Goal: Task Accomplishment & Management: Manage account settings

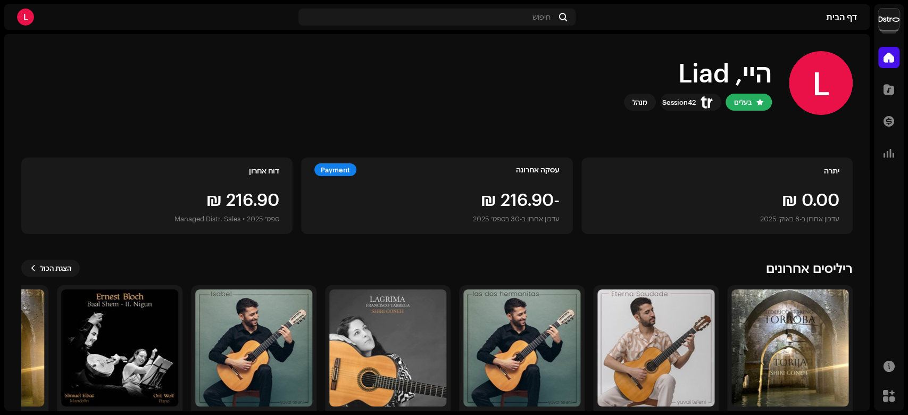
click at [879, 20] on img at bounding box center [888, 19] width 21 height 21
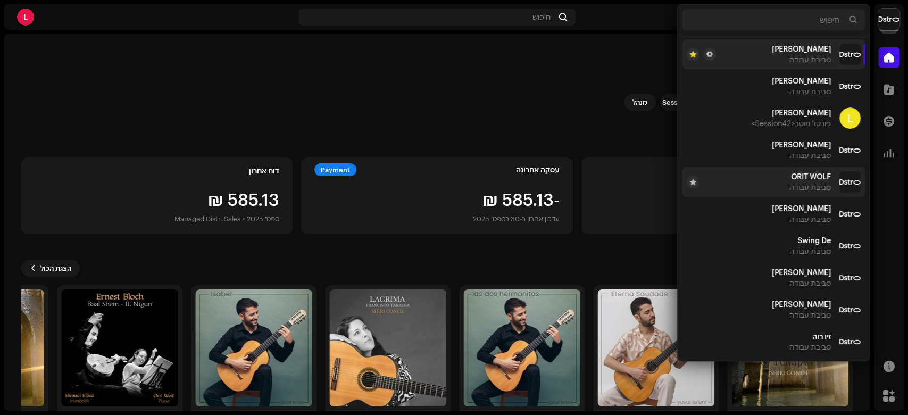
click at [813, 180] on span "ORIT WOLF" at bounding box center [811, 176] width 40 height 9
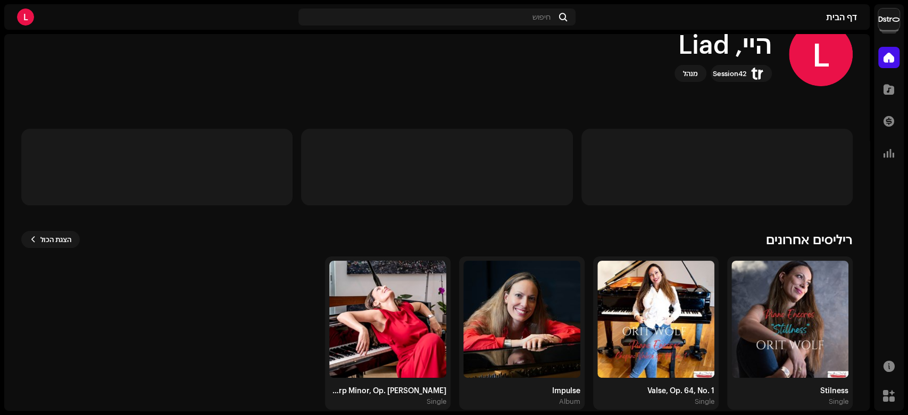
scroll to position [44, 0]
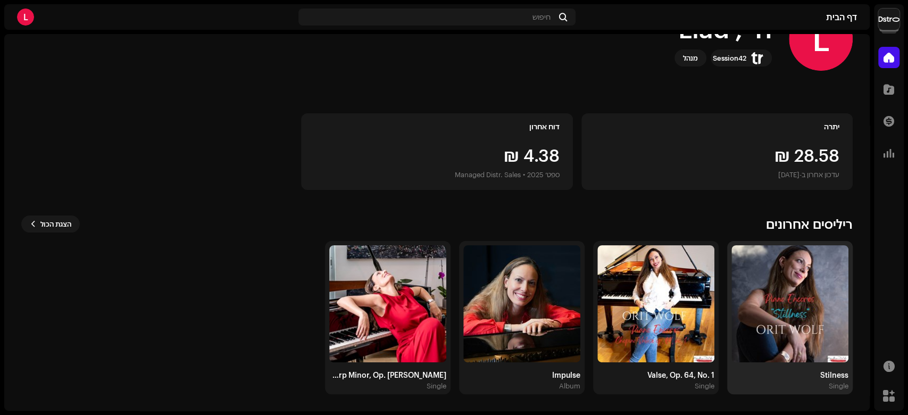
click at [797, 299] on img at bounding box center [789, 303] width 117 height 117
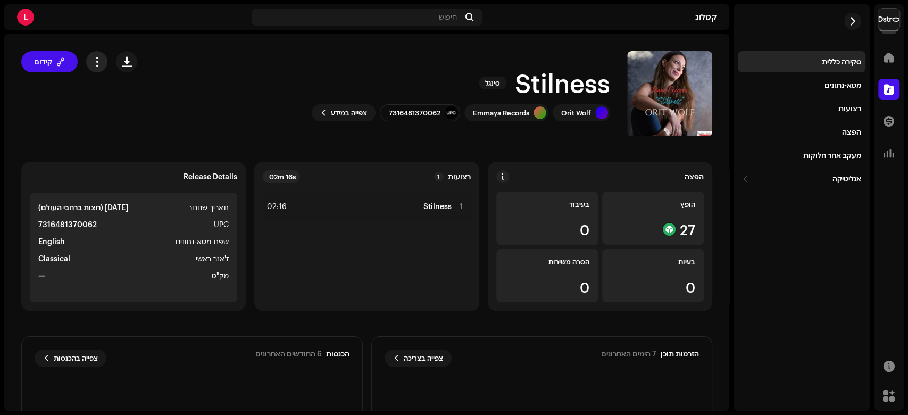
click at [99, 62] on span "button" at bounding box center [97, 61] width 10 height 9
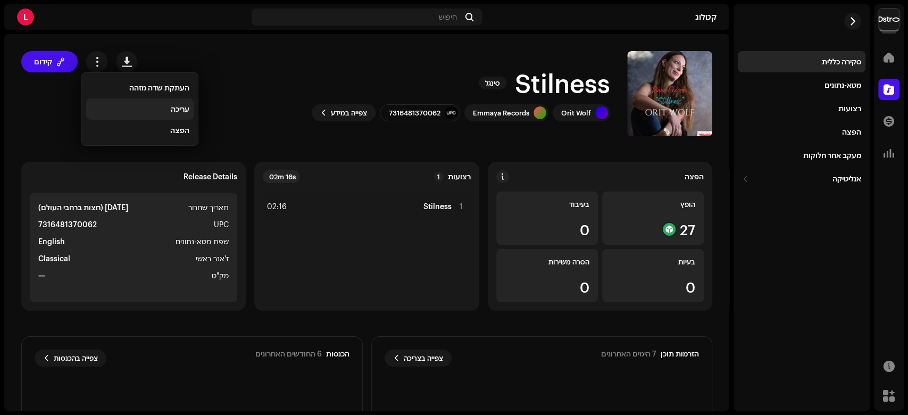
click at [171, 113] on span "עריכה" at bounding box center [180, 109] width 19 height 9
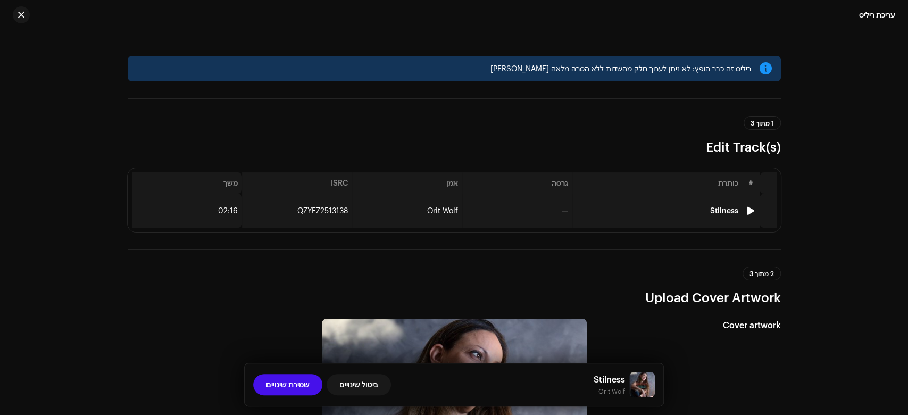
click at [577, 215] on td "Stilness" at bounding box center [657, 211] width 170 height 34
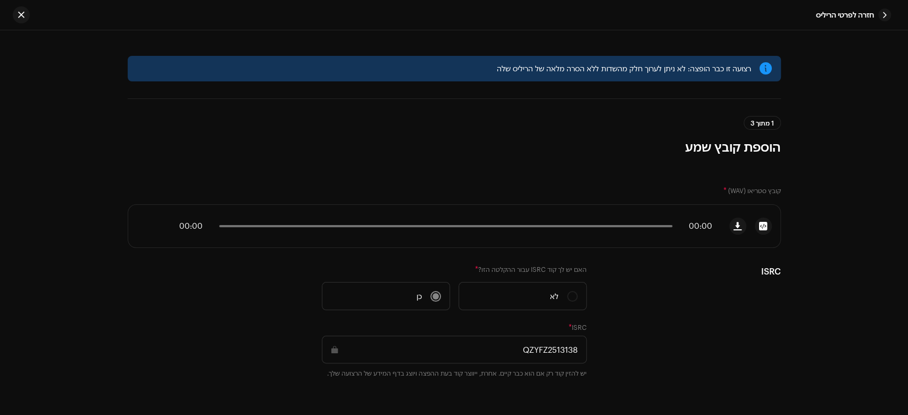
scroll to position [488, 0]
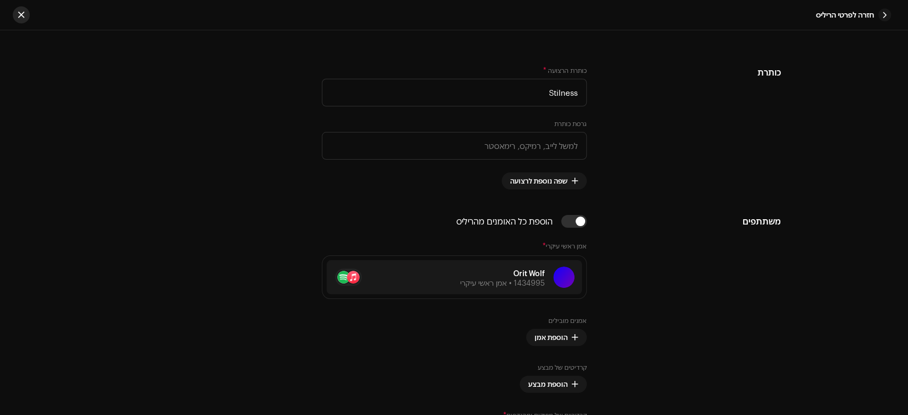
click at [23, 14] on span "button" at bounding box center [21, 15] width 6 height 9
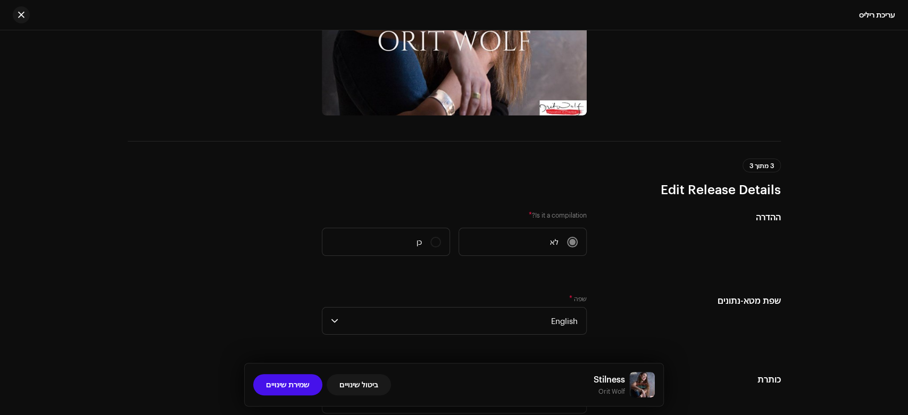
scroll to position [567, 0]
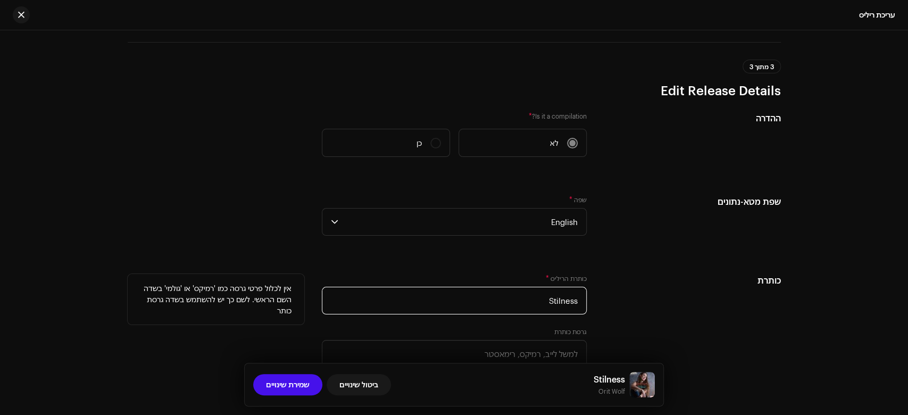
click at [562, 298] on input "Stilness" at bounding box center [454, 301] width 265 height 28
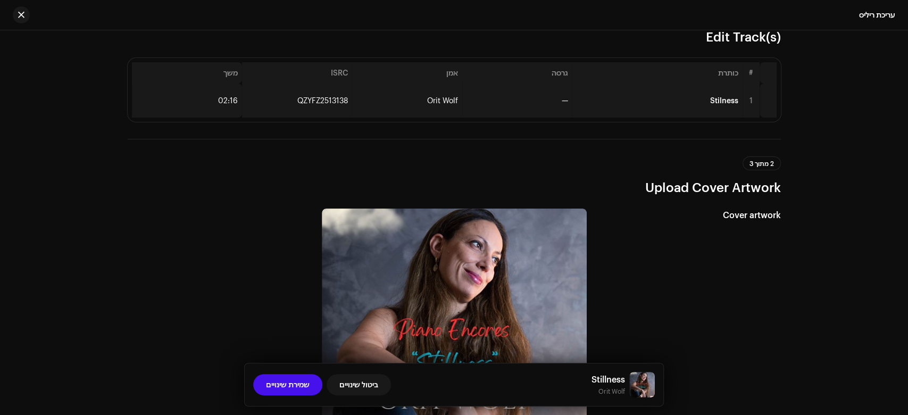
scroll to position [0, 0]
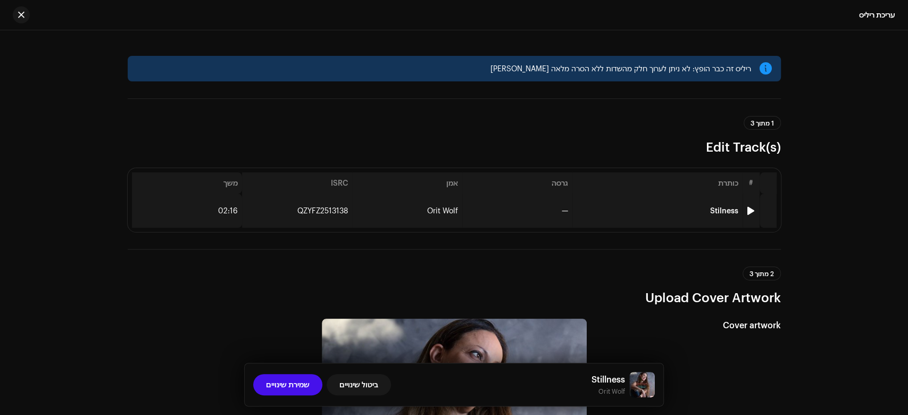
type input "Stillness"
click at [435, 223] on td "Orit Wolf" at bounding box center [407, 211] width 110 height 34
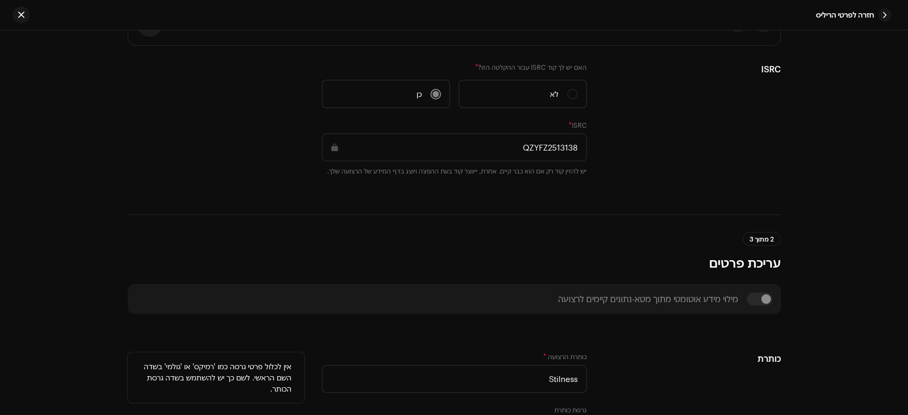
scroll to position [283, 0]
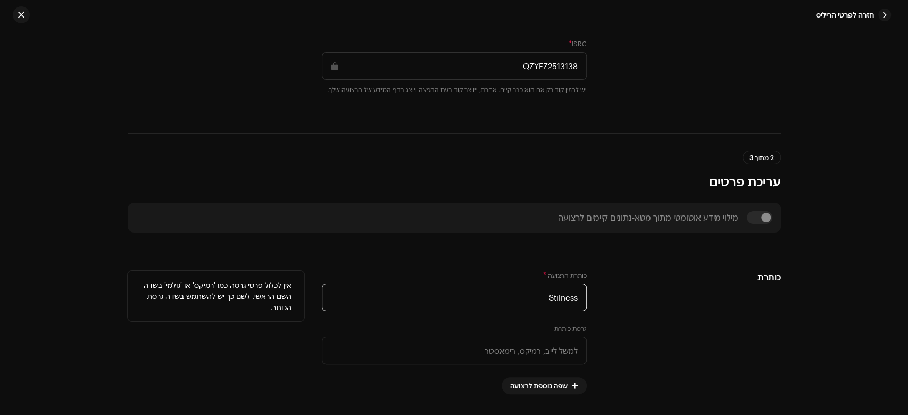
click at [557, 297] on input "Stilness" at bounding box center [454, 297] width 265 height 28
click at [562, 296] on input "Stilness" at bounding box center [454, 297] width 265 height 28
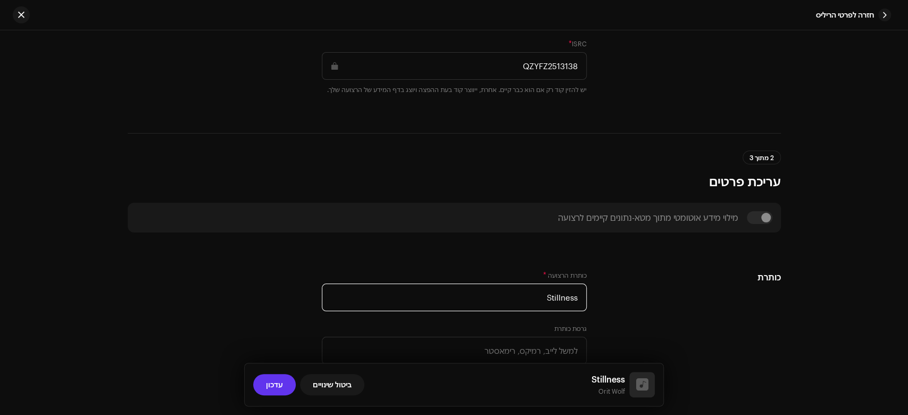
type input "Stillness"
click at [283, 393] on button "עדכון" at bounding box center [274, 384] width 43 height 21
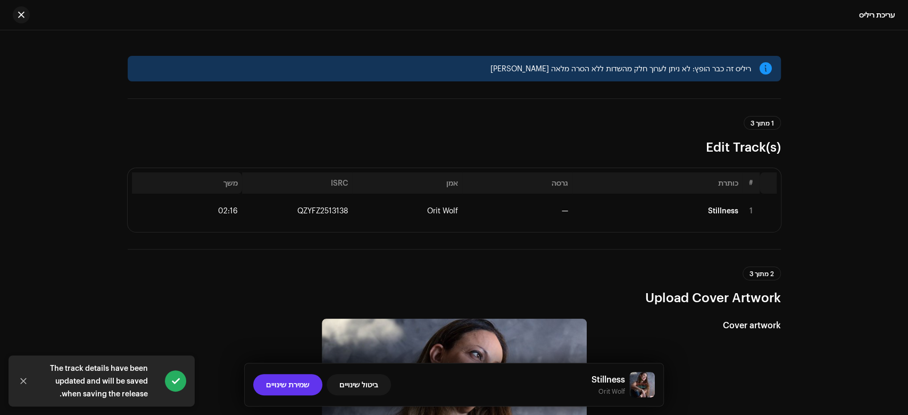
click at [286, 384] on span "שמירת שינויים" at bounding box center [288, 384] width 44 height 21
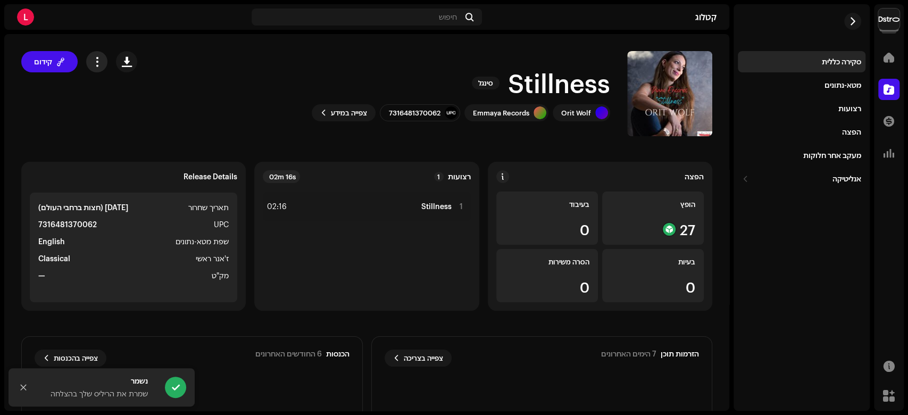
click at [102, 57] on span "button" at bounding box center [97, 61] width 10 height 9
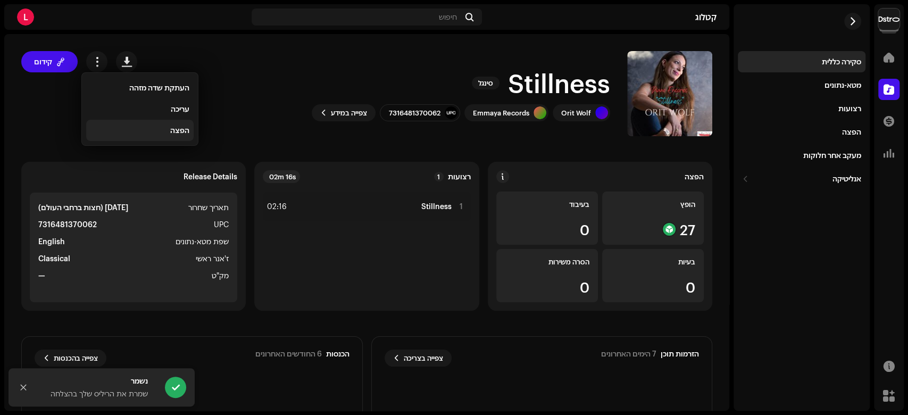
click at [146, 130] on div "הפצה" at bounding box center [139, 130] width 99 height 9
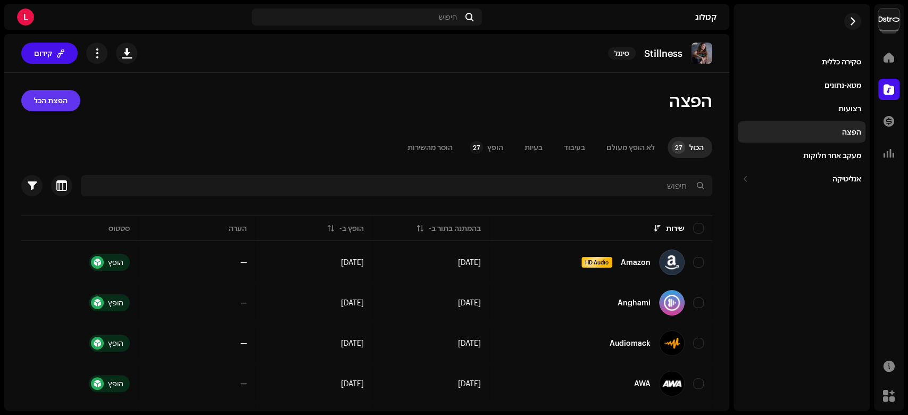
click at [55, 105] on span "הפצת הכל" at bounding box center [51, 100] width 34 height 21
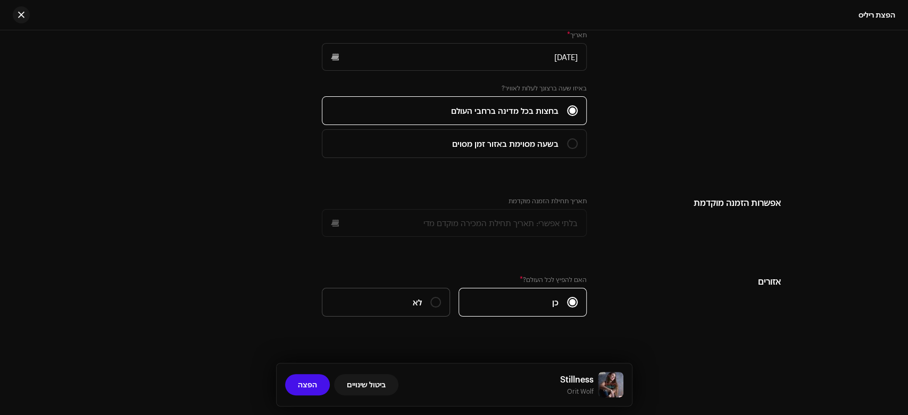
scroll to position [1840, 0]
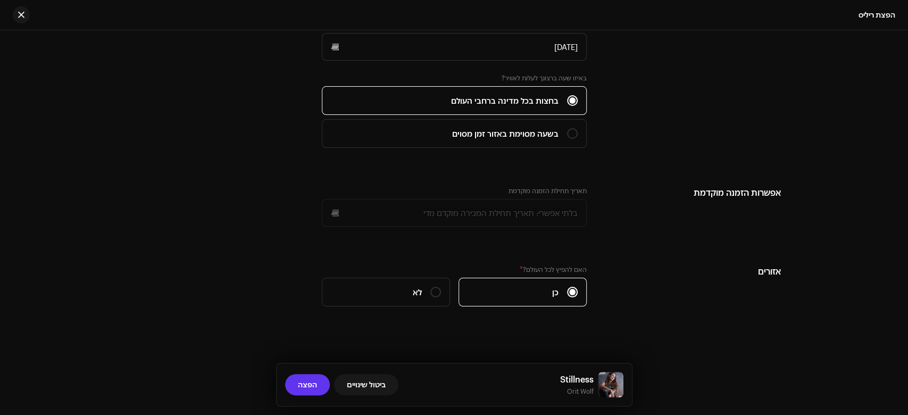
click at [319, 376] on button "הפצה" at bounding box center [307, 384] width 45 height 21
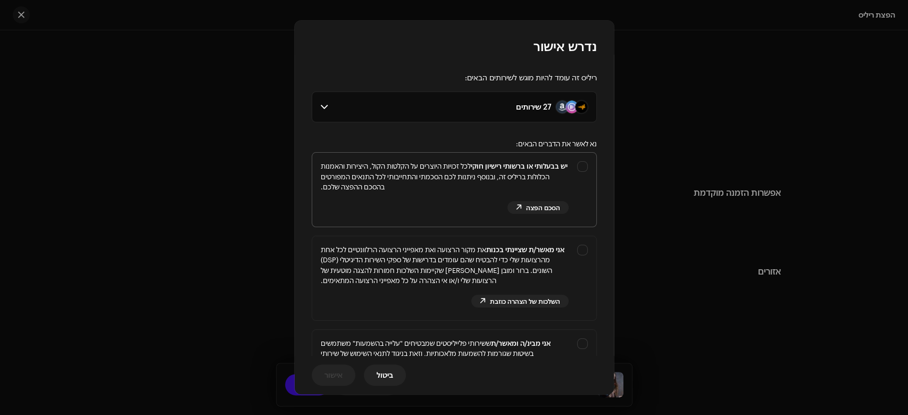
click at [580, 160] on div "יש בבעלותי או ברשותי רישיון חוקי לכל זכויות היוצרים על הקלטות הקול, היצירות והא…" at bounding box center [454, 188] width 284 height 70
checkbox input "true"
click at [575, 279] on div "אני מאשר/ת שציינתי בכנות את מקור הרצועה ואת מאפייני הרצועה הרלוונטיים לכל אחת מ…" at bounding box center [454, 276] width 284 height 80
checkbox input "true"
click at [576, 337] on div "אני מבינ/ה ומאשר/ת ששירותי פלייליסטים שמבטיחים "עלייה בהשמעות" משתמשים בשיטות ש…" at bounding box center [454, 365] width 284 height 70
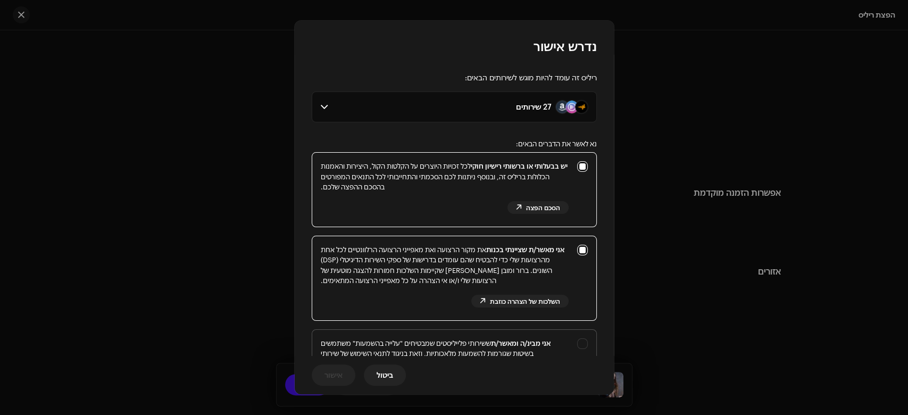
checkbox input "true"
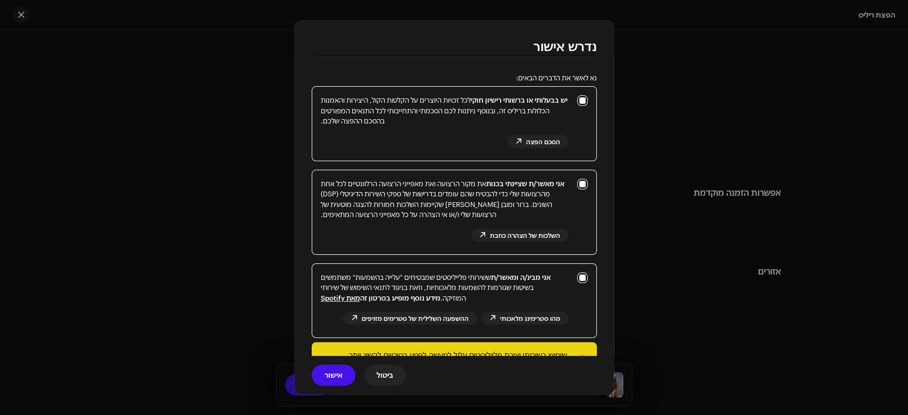
scroll to position [107, 0]
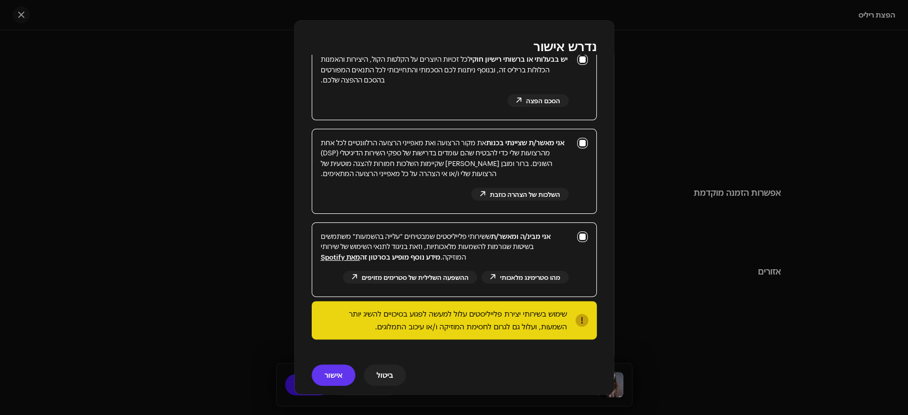
click at [337, 372] on span "אישור" at bounding box center [333, 374] width 18 height 21
